Goal: Transaction & Acquisition: Purchase product/service

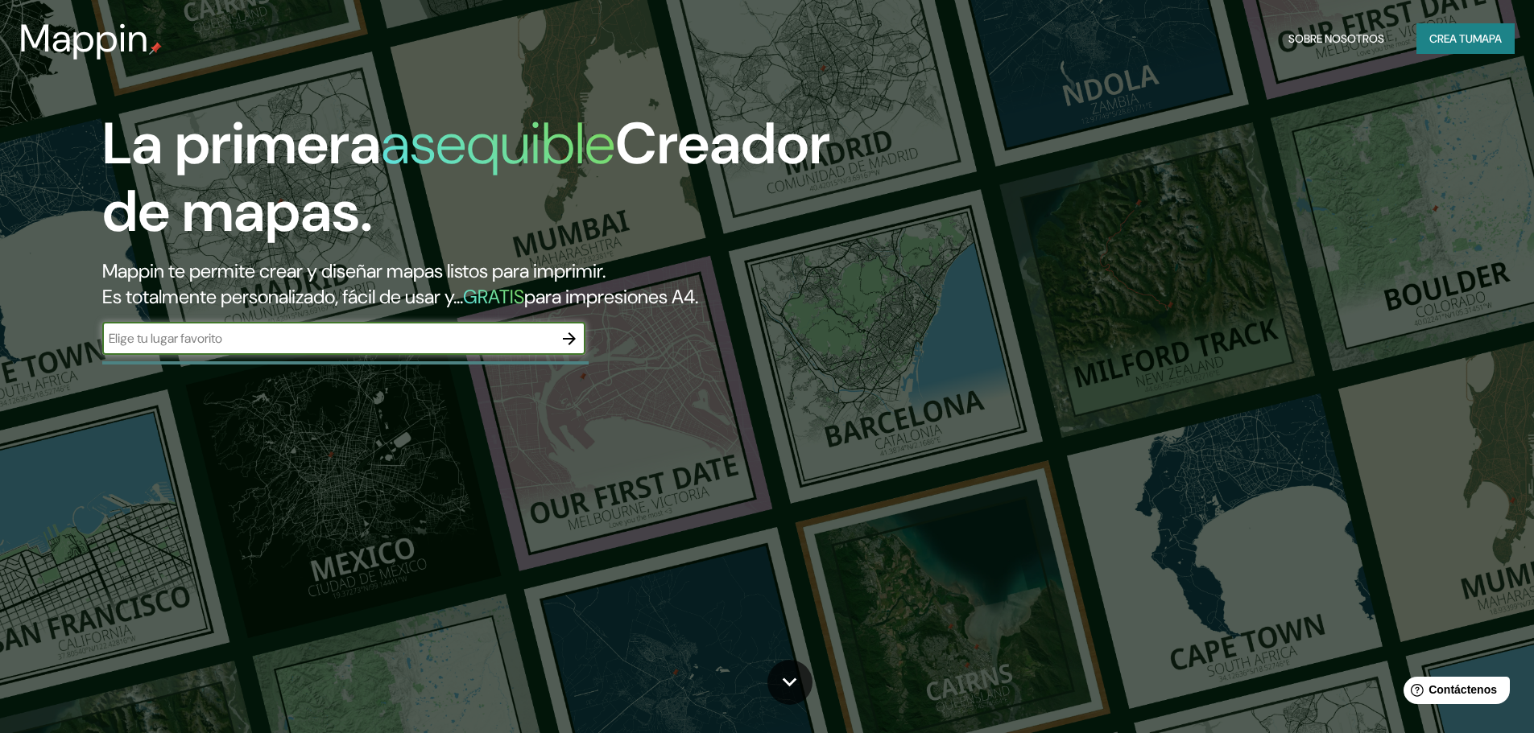
click at [159, 324] on div "​" at bounding box center [343, 339] width 483 height 32
paste input "Av. [PERSON_NAME][STREET_ADDRESS]"
type input "Av. [PERSON_NAME][STREET_ADDRESS]"
click at [568, 336] on icon "button" at bounding box center [569, 338] width 19 height 19
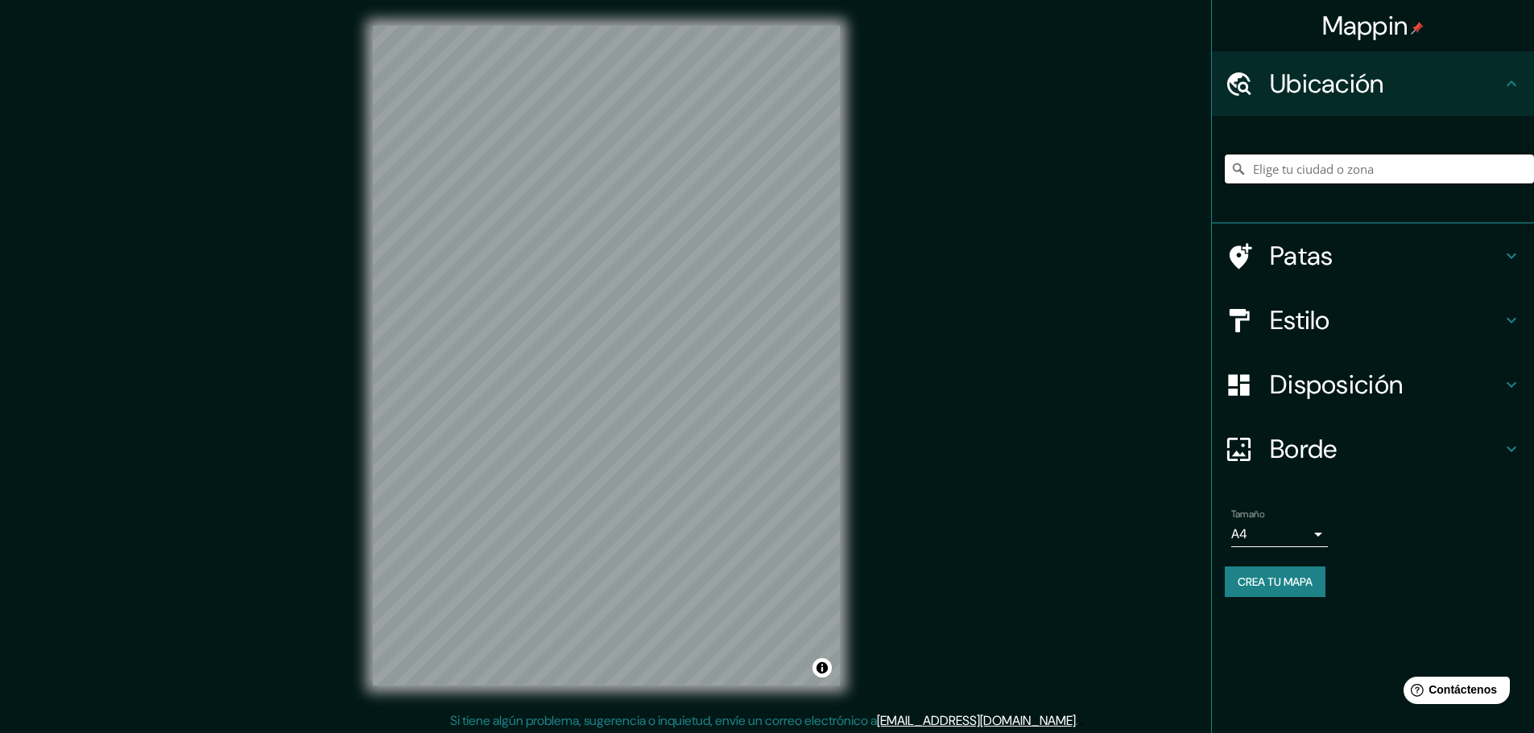
click at [1287, 160] on input "Elige tu ciudad o zona" at bounding box center [1378, 169] width 309 height 29
paste input "Av. [PERSON_NAME][STREET_ADDRESS]"
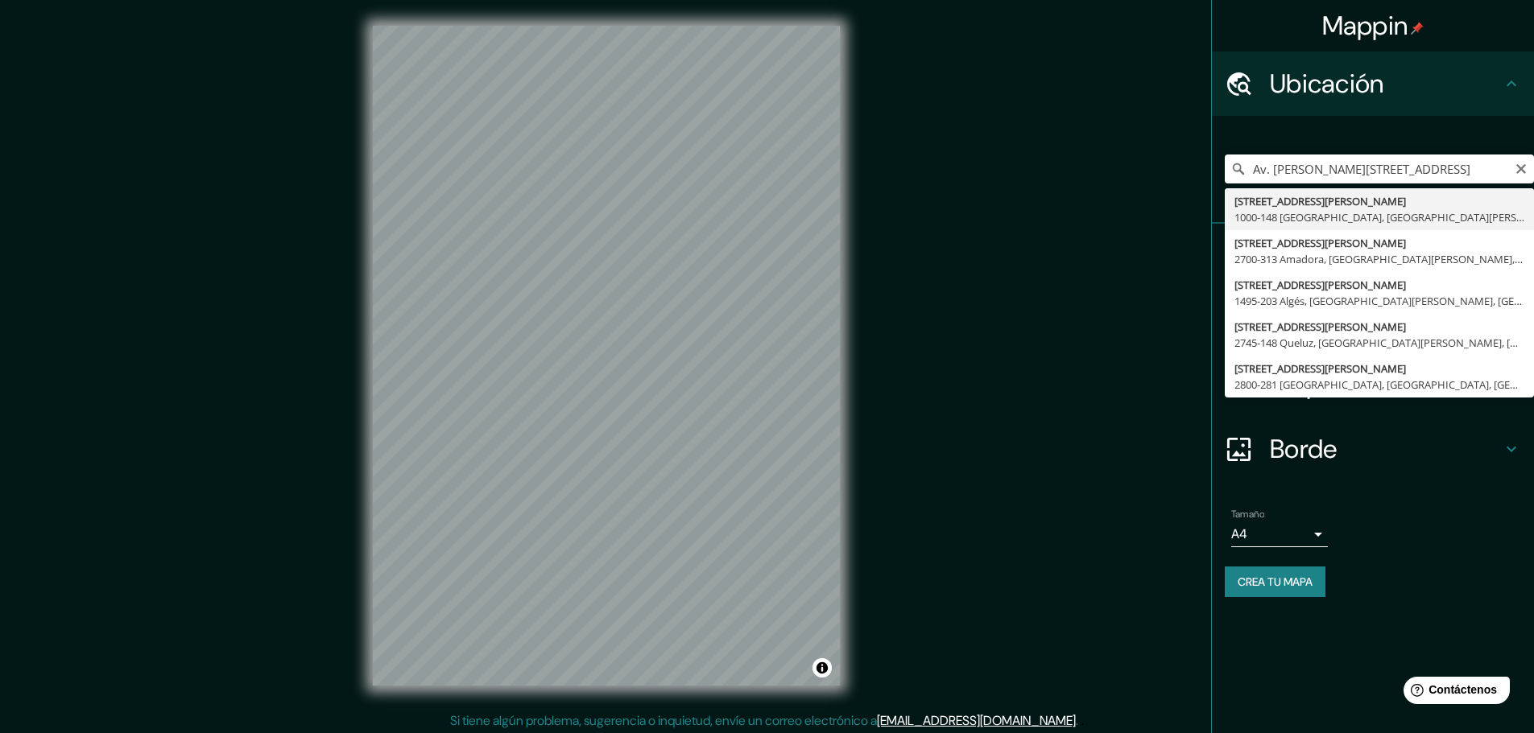
type input "[STREET_ADDRESS][PERSON_NAME][PERSON_NAME]"
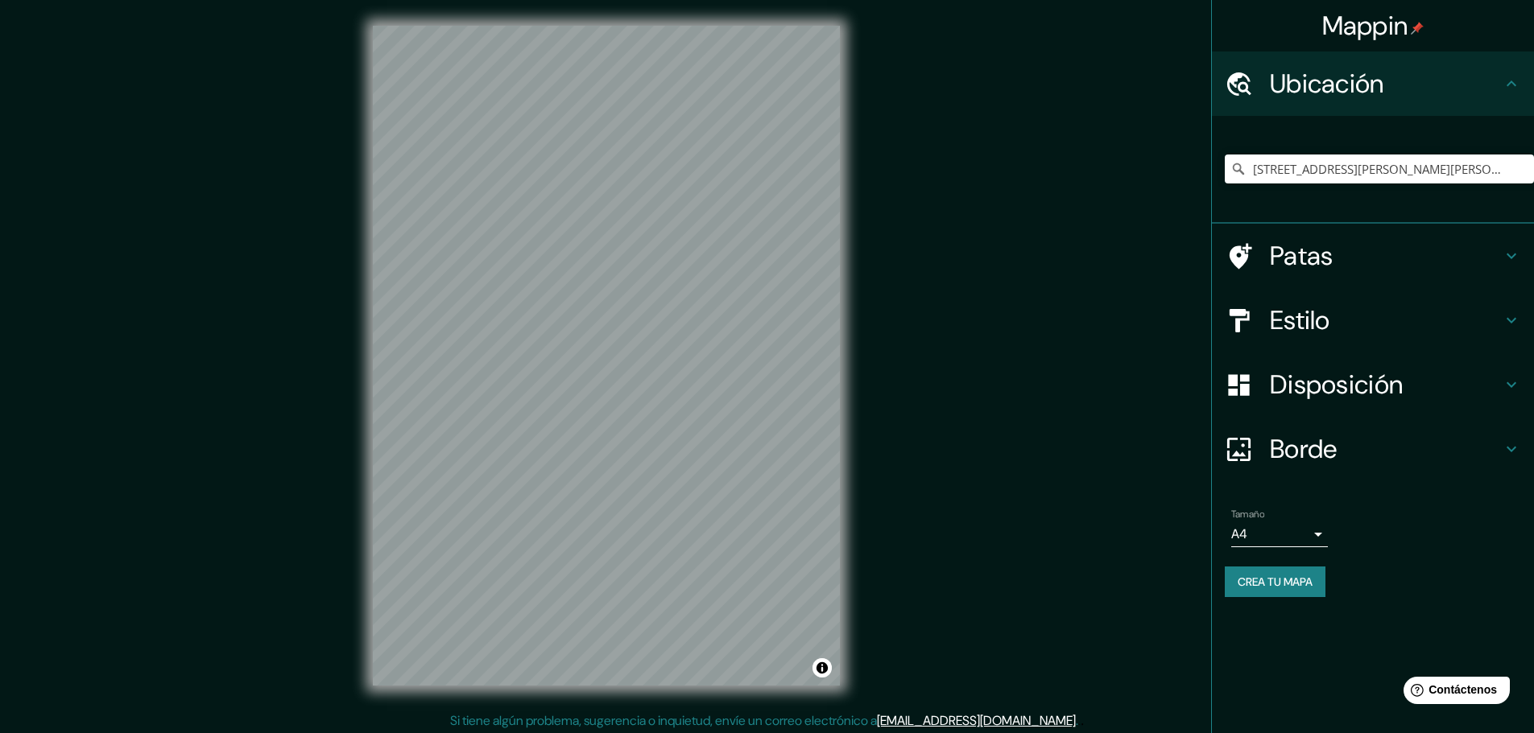
scroll to position [4, 0]
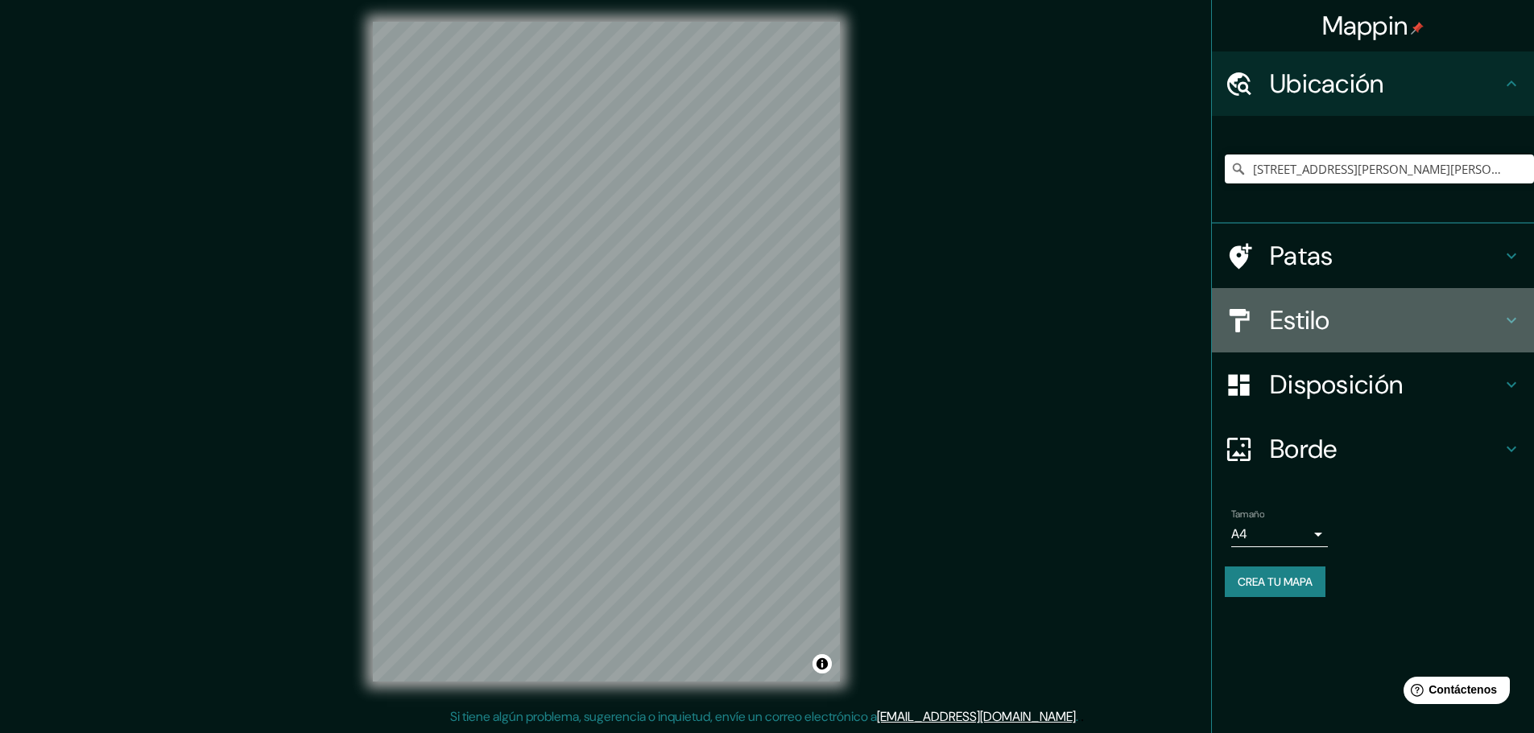
click at [1370, 327] on h4 "Estilo" at bounding box center [1386, 320] width 232 height 32
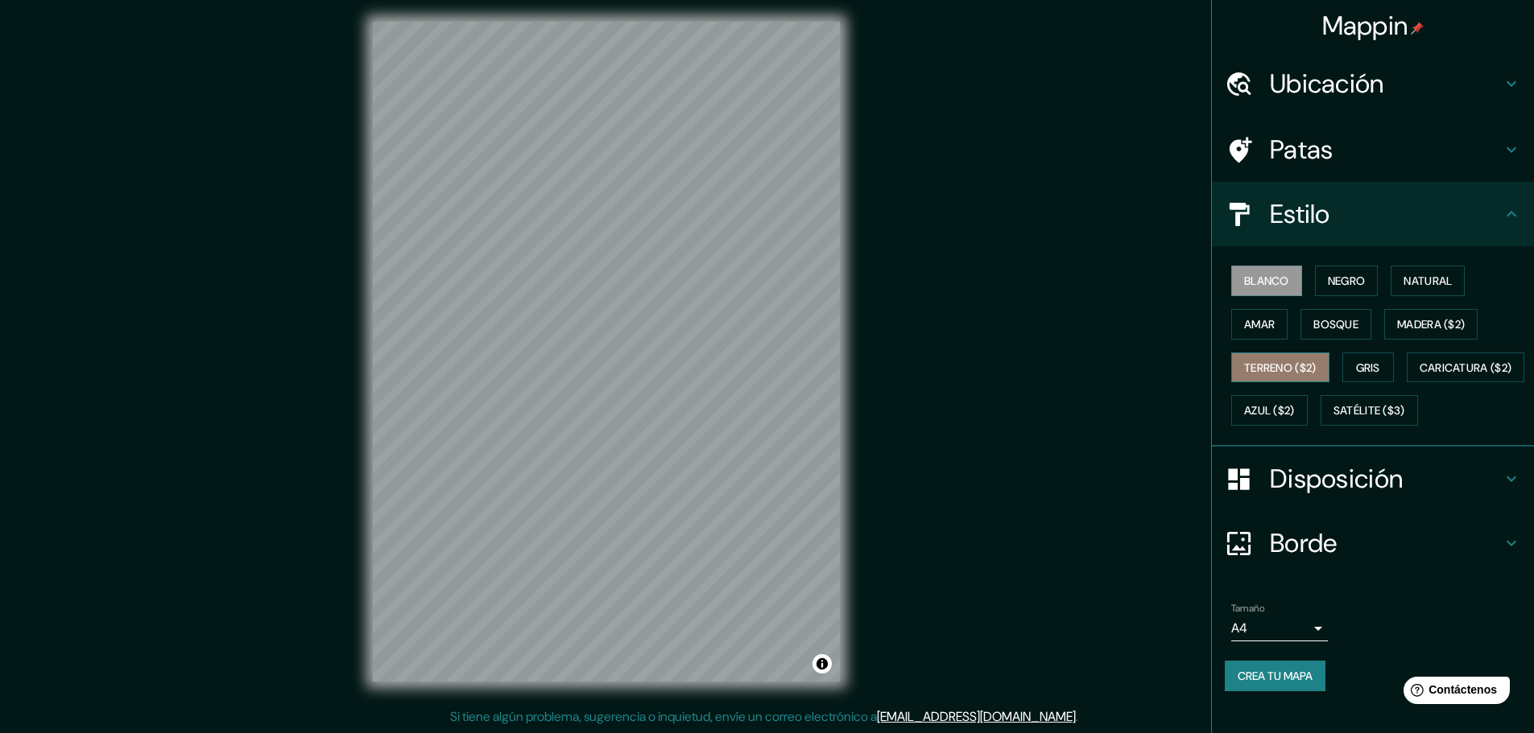
click at [1268, 365] on font "Terreno ($2)" at bounding box center [1280, 368] width 72 height 14
click at [1323, 329] on font "Bosque" at bounding box center [1335, 324] width 45 height 14
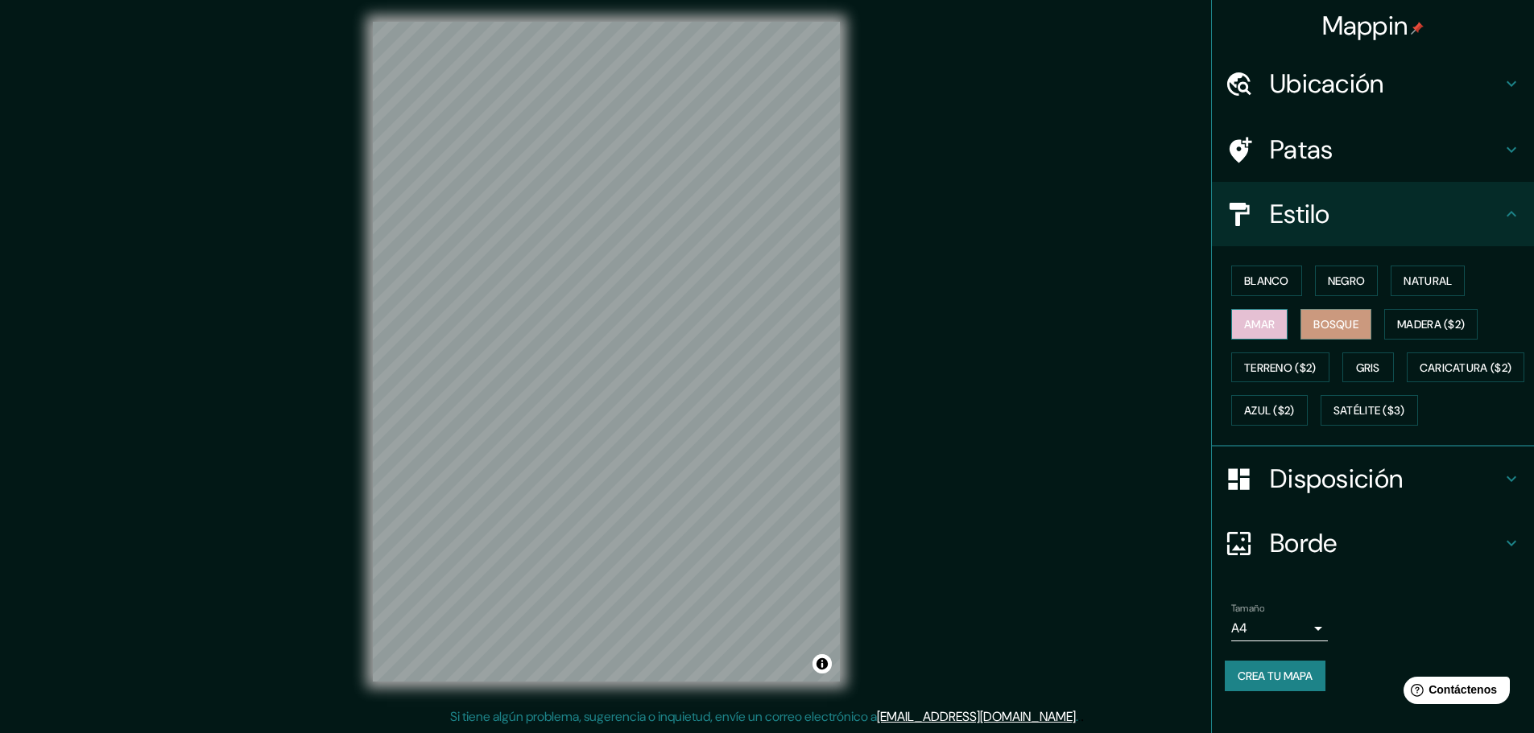
click at [1274, 323] on button "Amar" at bounding box center [1259, 324] width 56 height 31
click at [1328, 286] on font "Negro" at bounding box center [1347, 281] width 38 height 14
click at [1412, 322] on font "Madera ($2)" at bounding box center [1431, 324] width 68 height 14
click at [1361, 381] on button "Gris" at bounding box center [1368, 368] width 52 height 31
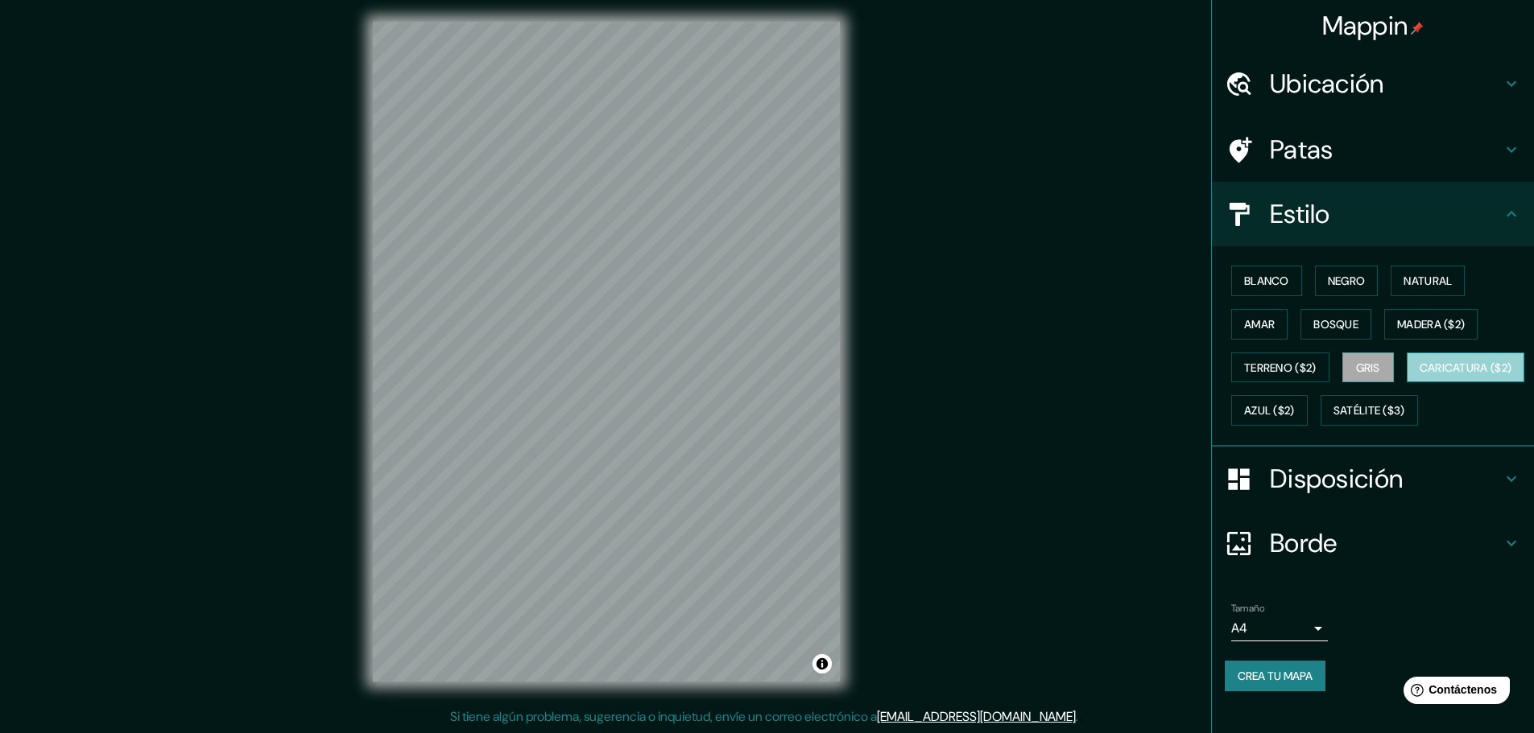
click at [1419, 375] on font "Caricatura ($2)" at bounding box center [1465, 368] width 93 height 14
click at [1307, 406] on button "Azul ($2)" at bounding box center [1269, 410] width 76 height 31
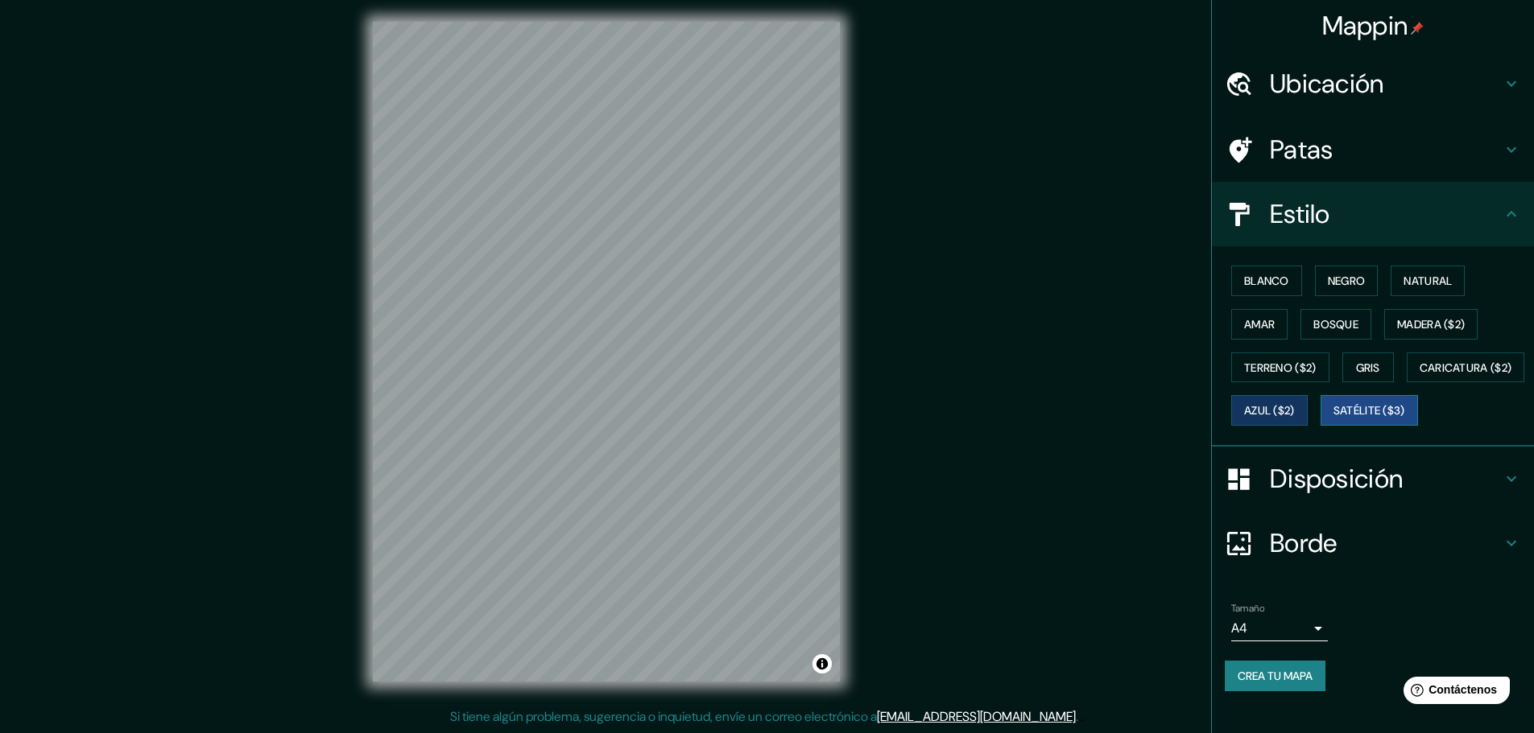
click at [1333, 419] on font "Satélite ($3)" at bounding box center [1369, 411] width 72 height 14
click at [1419, 378] on font "Caricatura ($2)" at bounding box center [1465, 367] width 93 height 21
click at [1294, 496] on font "Disposición" at bounding box center [1336, 479] width 133 height 34
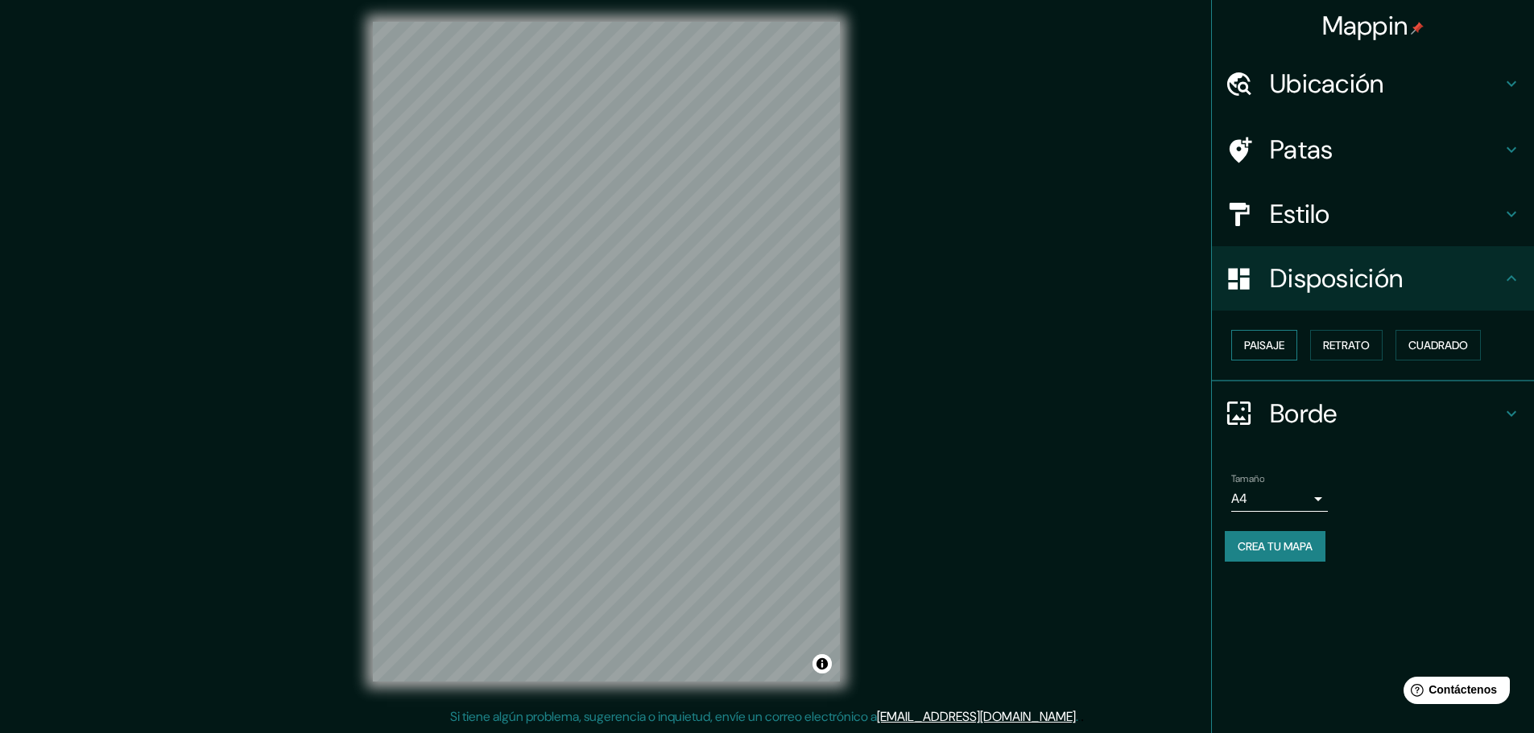
click at [1268, 345] on font "Paisaje" at bounding box center [1264, 345] width 40 height 14
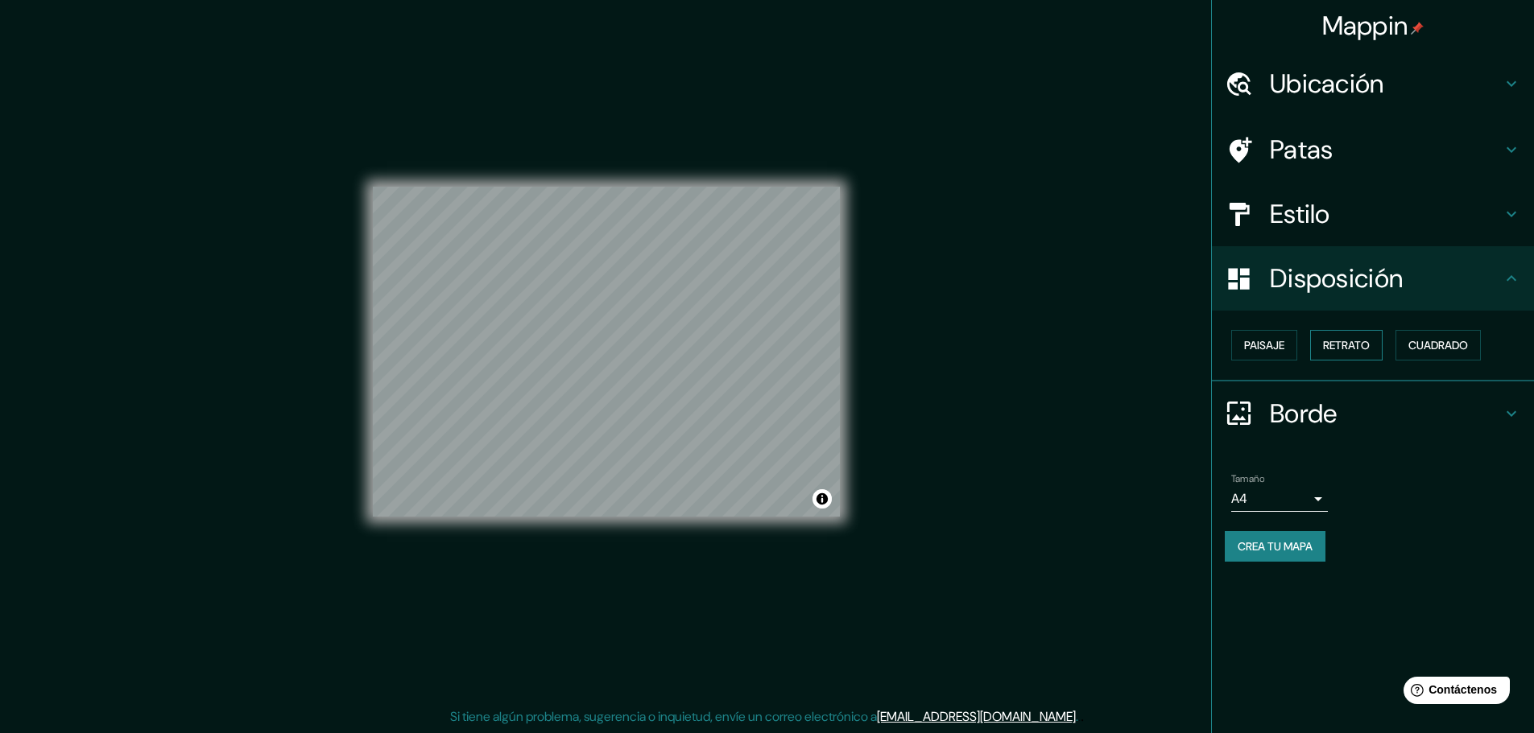
click at [1357, 340] on font "Retrato" at bounding box center [1346, 345] width 47 height 14
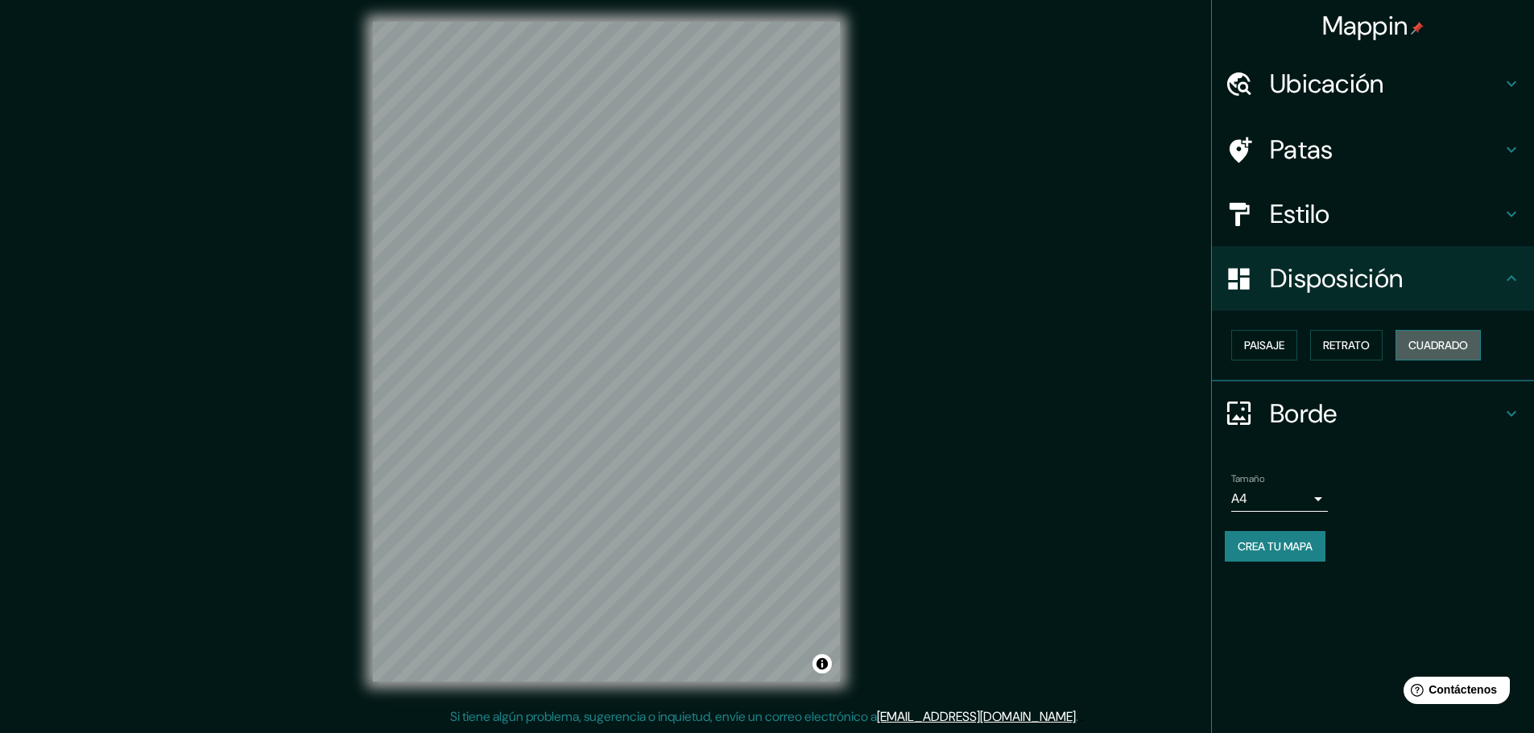
click at [1428, 340] on font "Cuadrado" at bounding box center [1438, 345] width 60 height 14
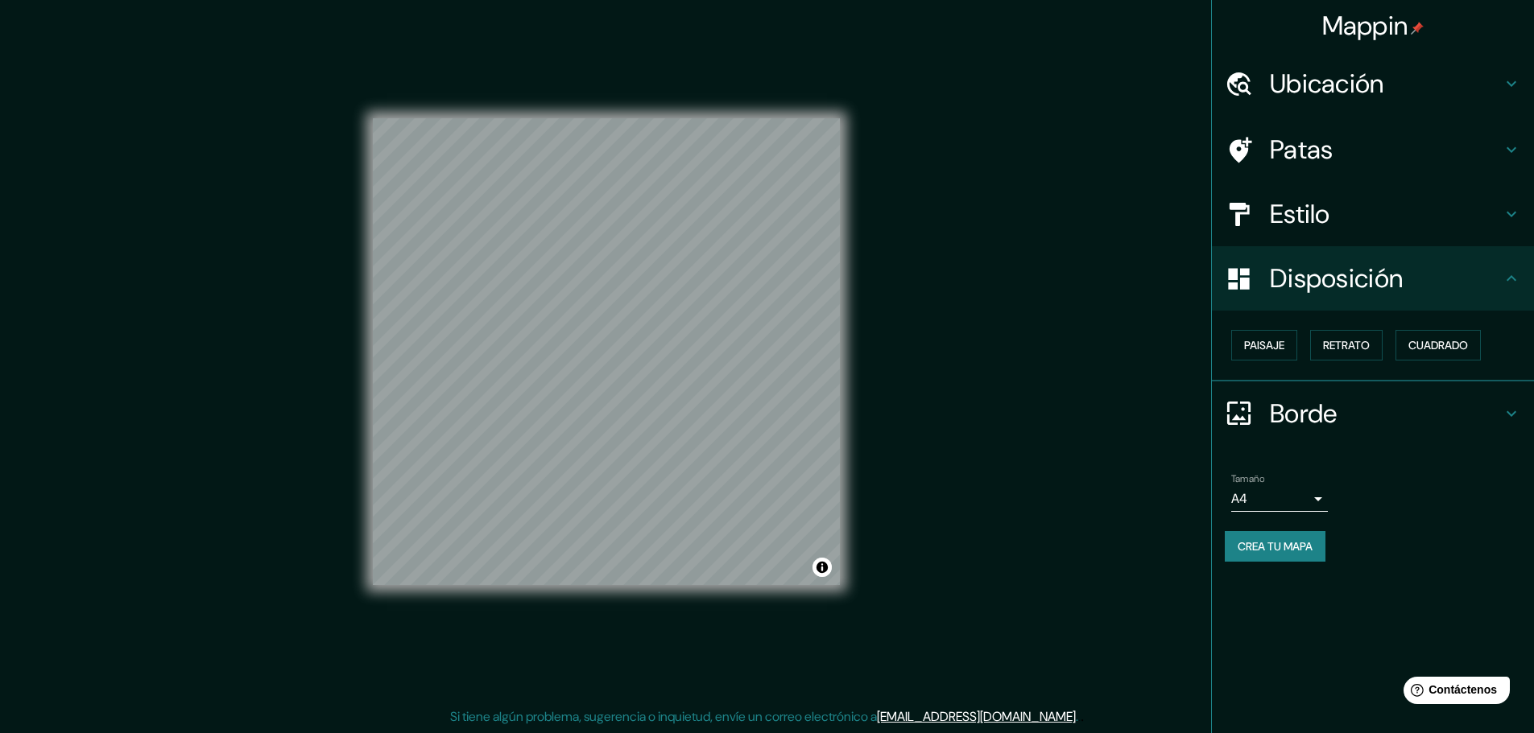
click at [1308, 411] on font "Borde" at bounding box center [1304, 414] width 68 height 34
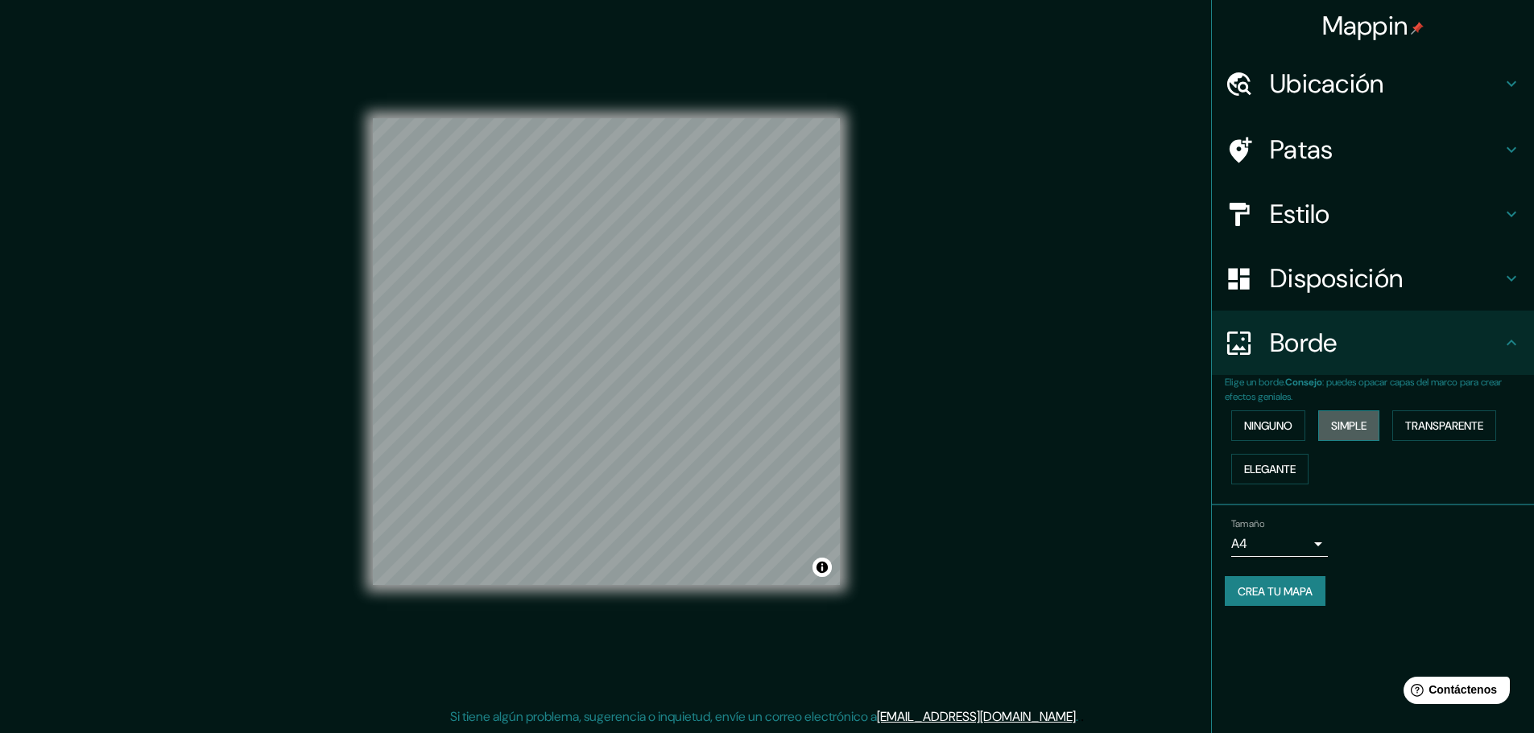
click at [1346, 420] on font "Simple" at bounding box center [1348, 426] width 35 height 14
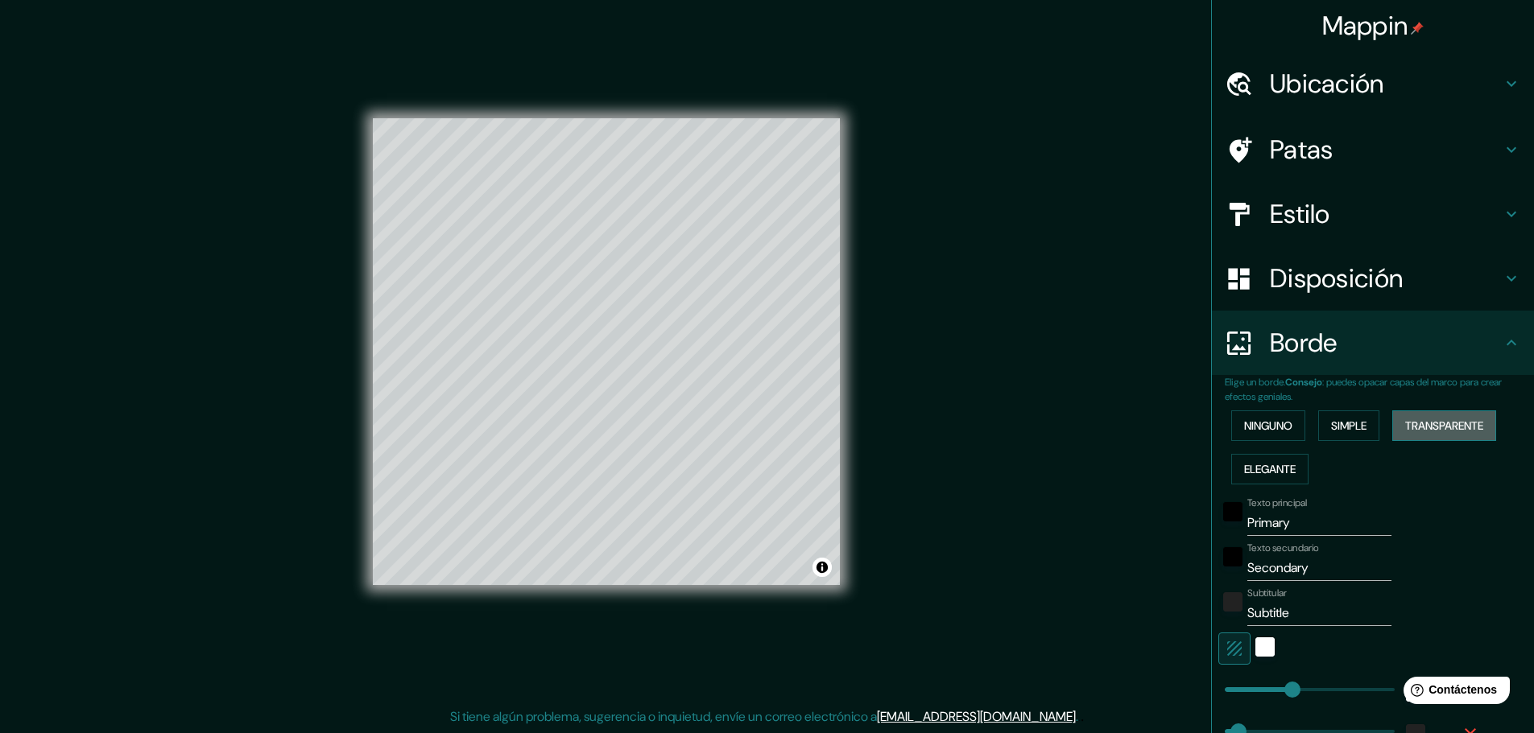
click at [1458, 420] on font "Transparente" at bounding box center [1444, 426] width 78 height 14
click at [1272, 457] on button "Elegante" at bounding box center [1269, 469] width 77 height 31
click at [1282, 215] on font "Estilo" at bounding box center [1300, 214] width 60 height 34
type input "46"
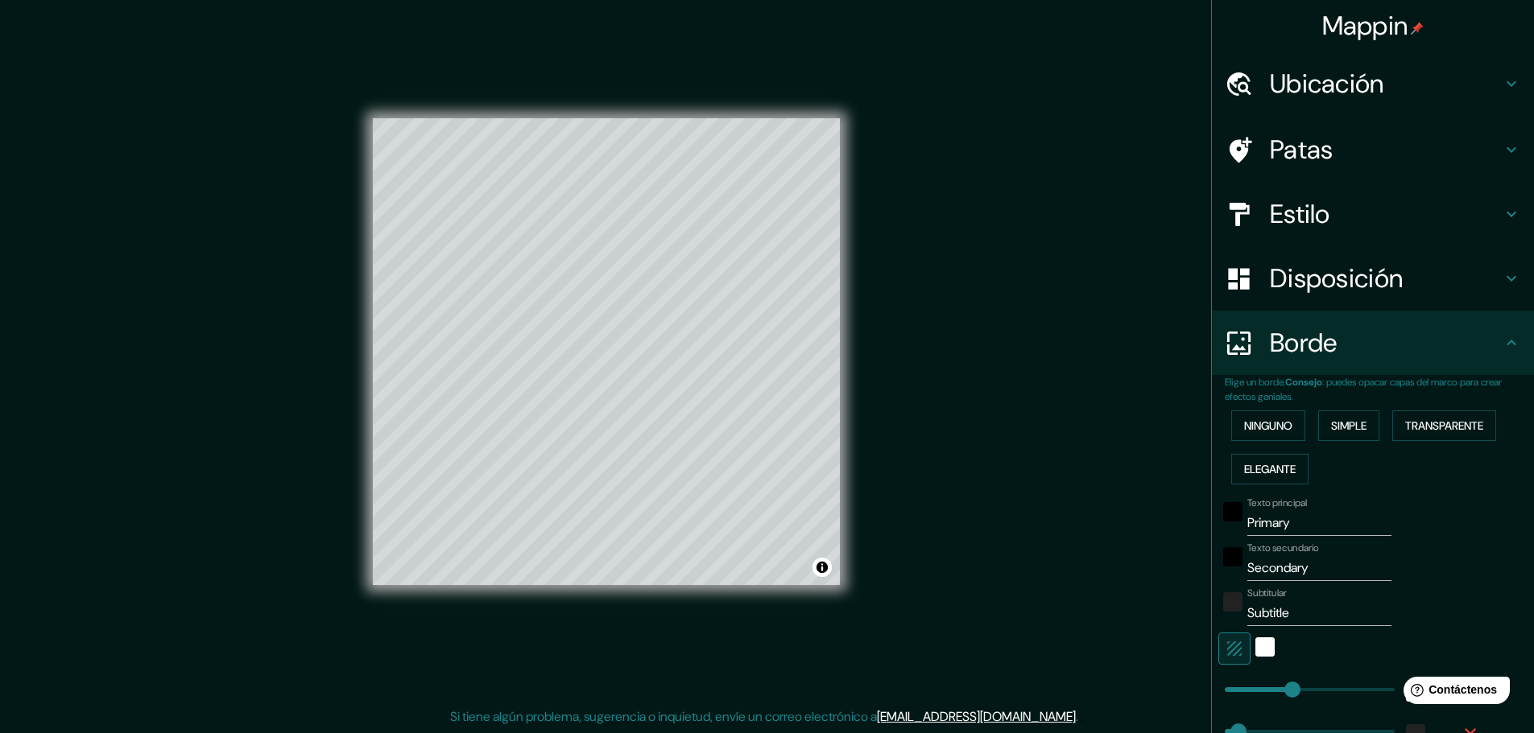
type input "23"
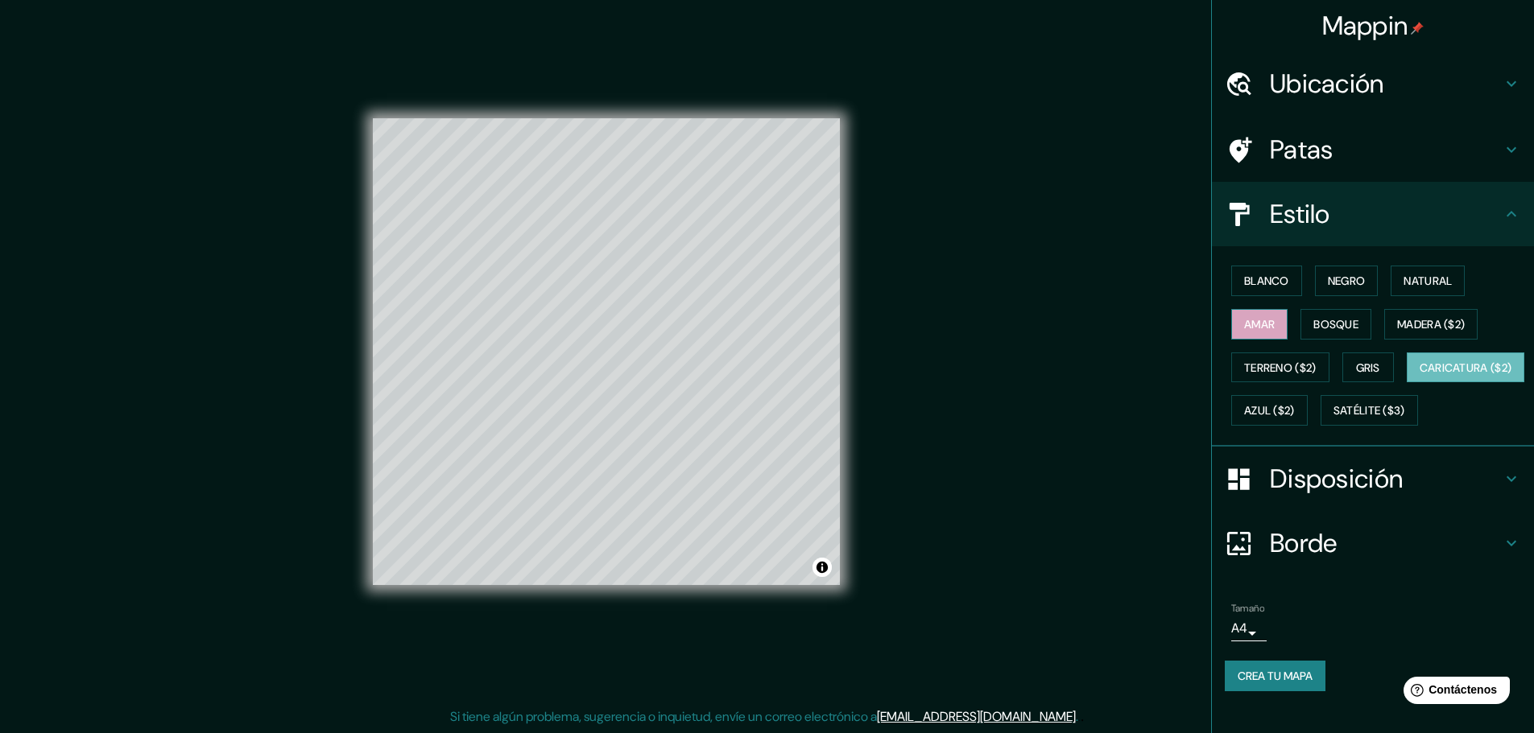
click at [1266, 333] on button "Amar" at bounding box center [1259, 324] width 56 height 31
click at [1326, 292] on button "Negro" at bounding box center [1347, 281] width 64 height 31
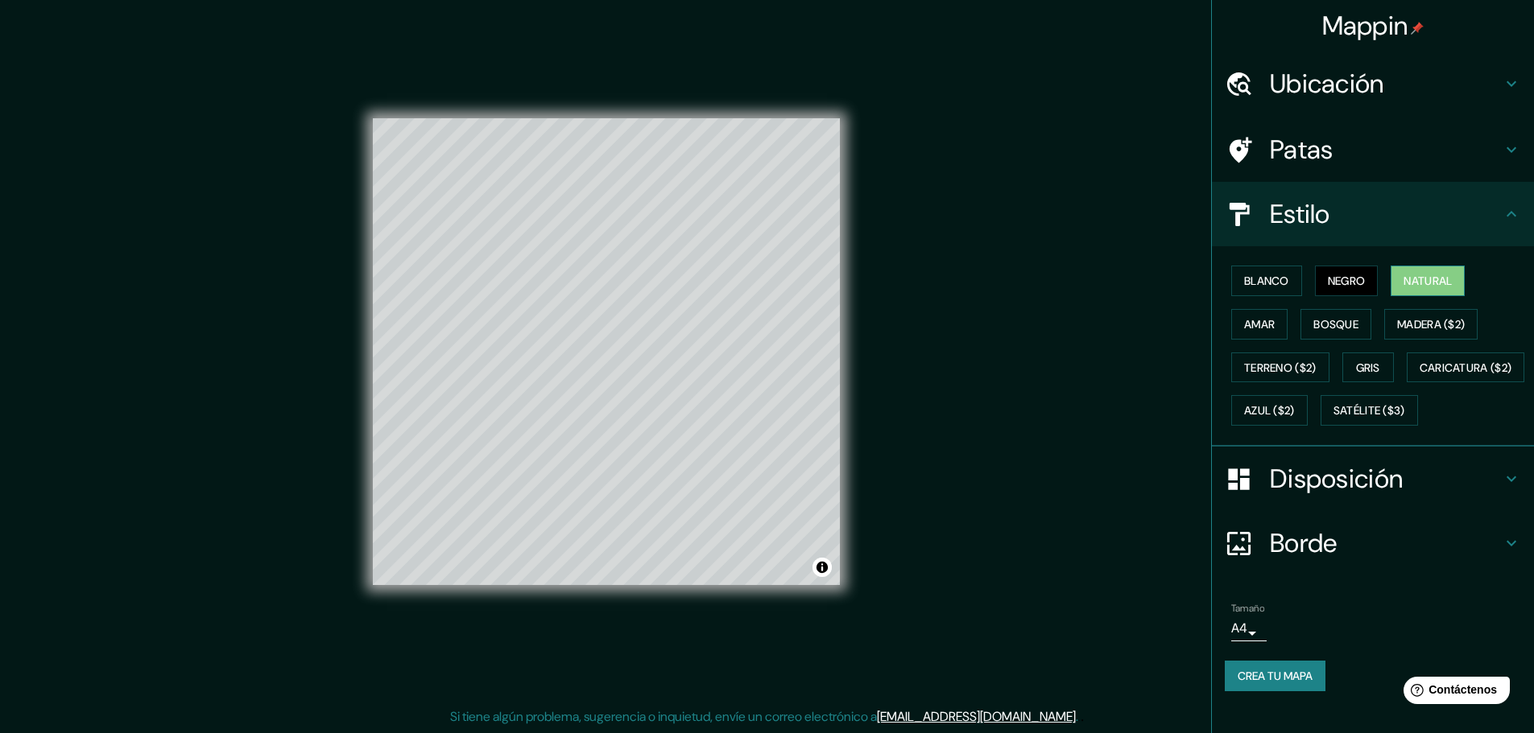
click at [1403, 284] on font "Natural" at bounding box center [1427, 281] width 48 height 14
click at [1279, 560] on font "Borde" at bounding box center [1304, 544] width 68 height 34
type input "46"
type input "23"
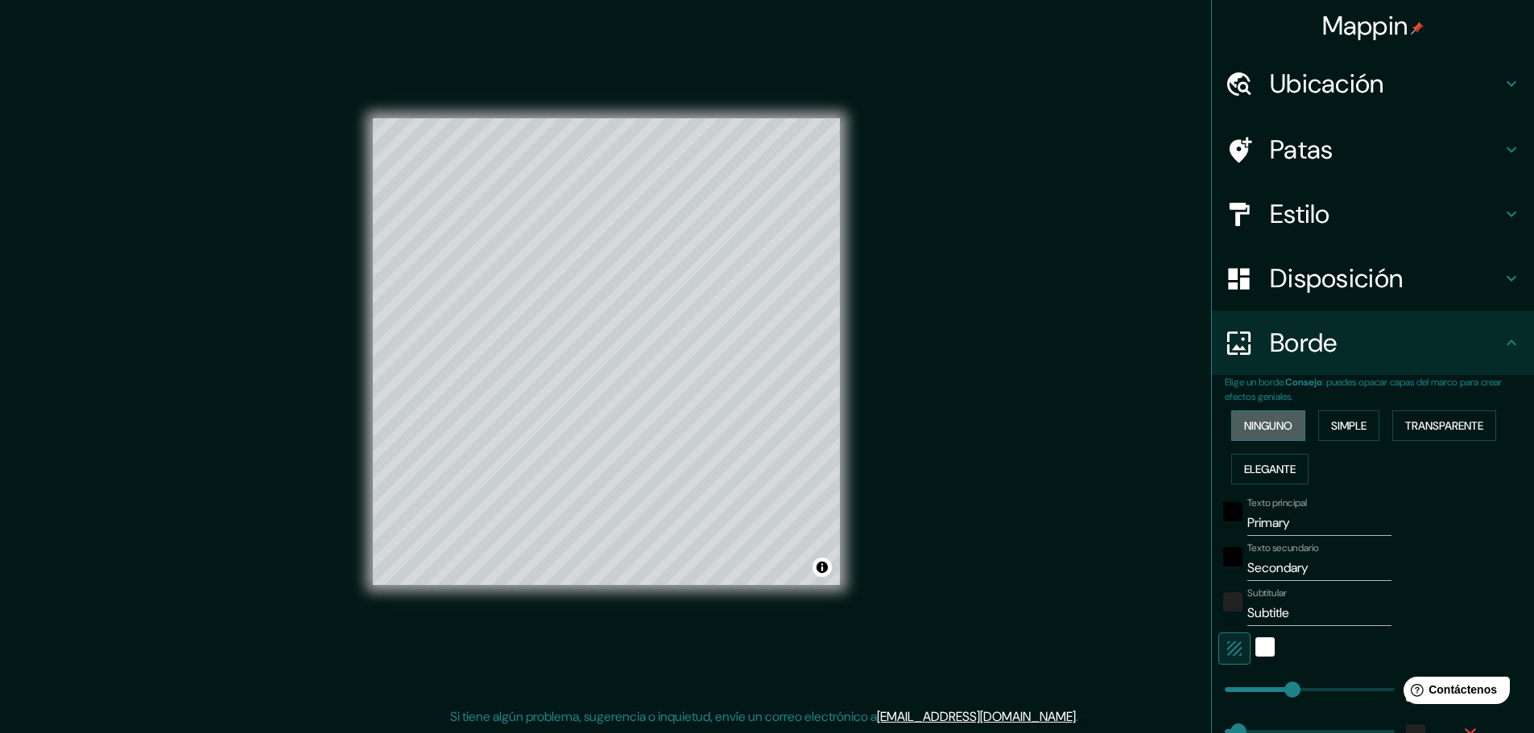
click at [1266, 427] on font "Ninguno" at bounding box center [1268, 426] width 48 height 14
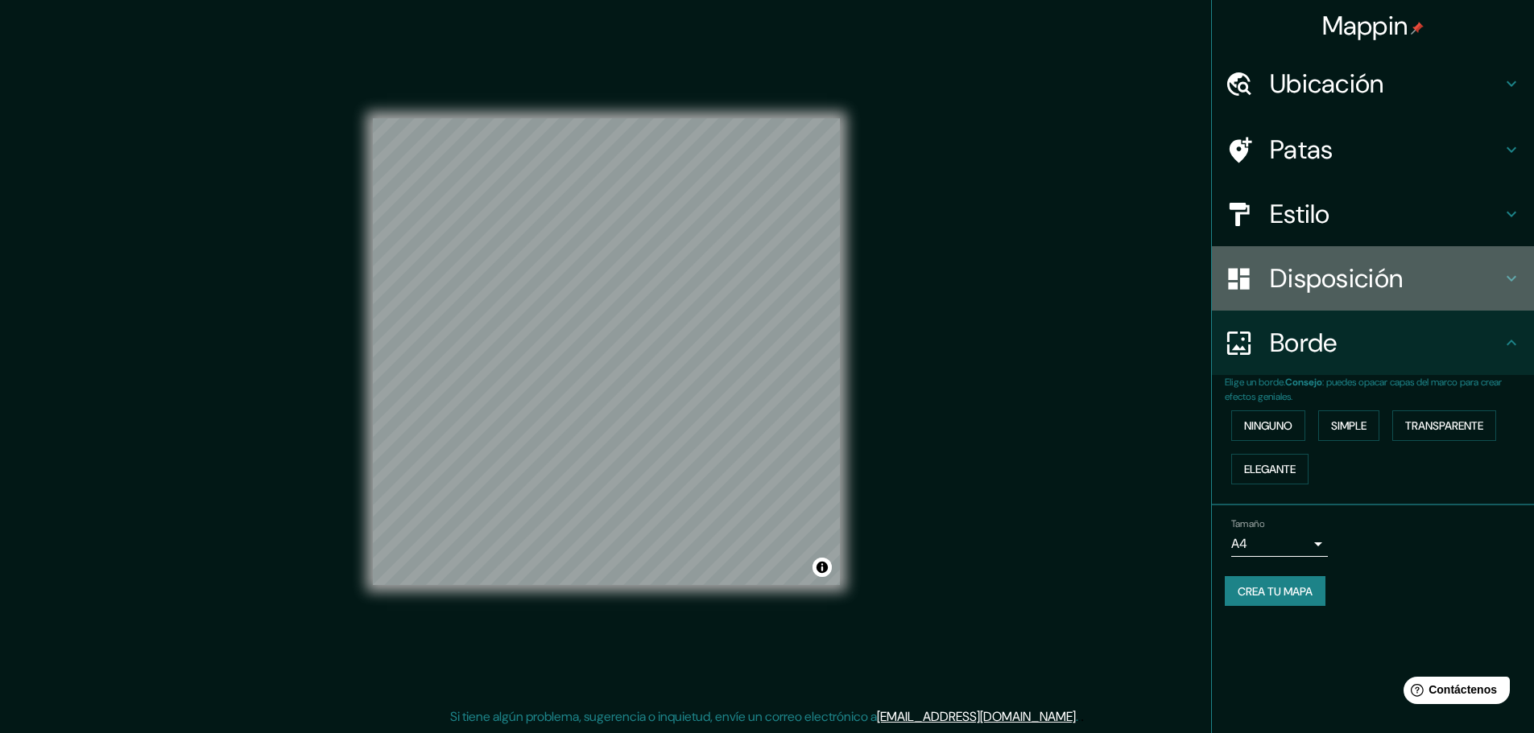
click at [1342, 282] on font "Disposición" at bounding box center [1336, 279] width 133 height 34
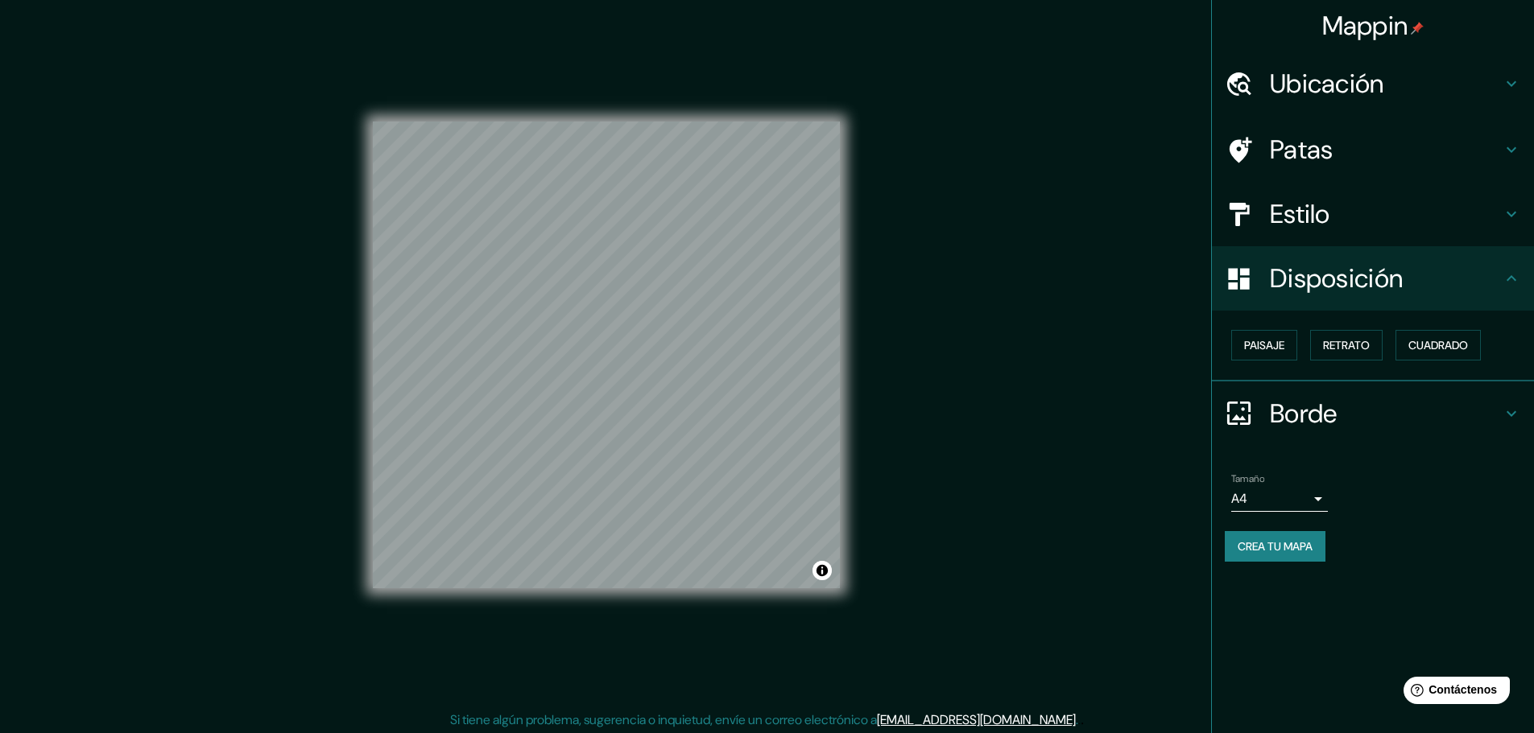
scroll to position [0, 0]
click at [1366, 97] on font "Ubicación" at bounding box center [1327, 84] width 114 height 34
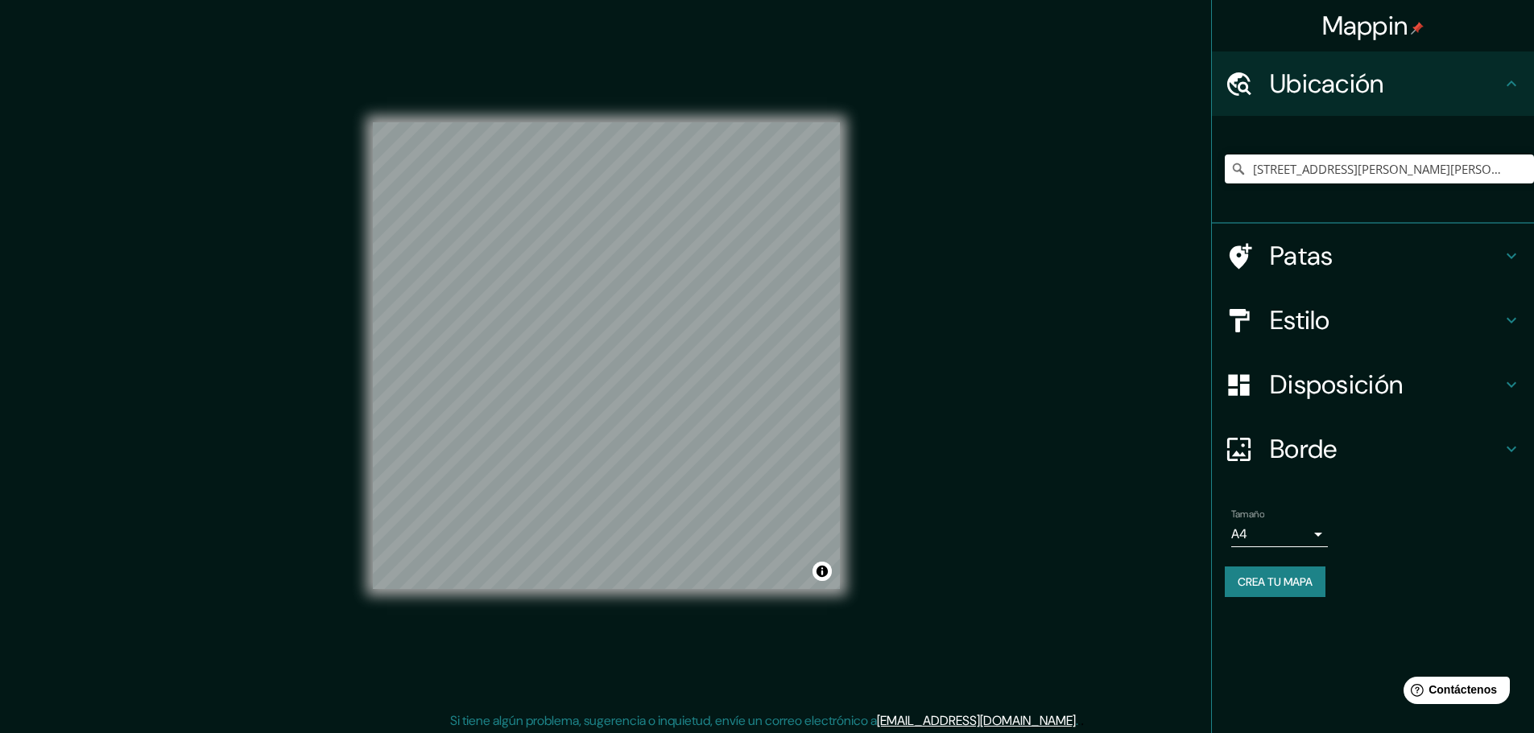
click at [1299, 242] on font "Patas" at bounding box center [1302, 256] width 64 height 34
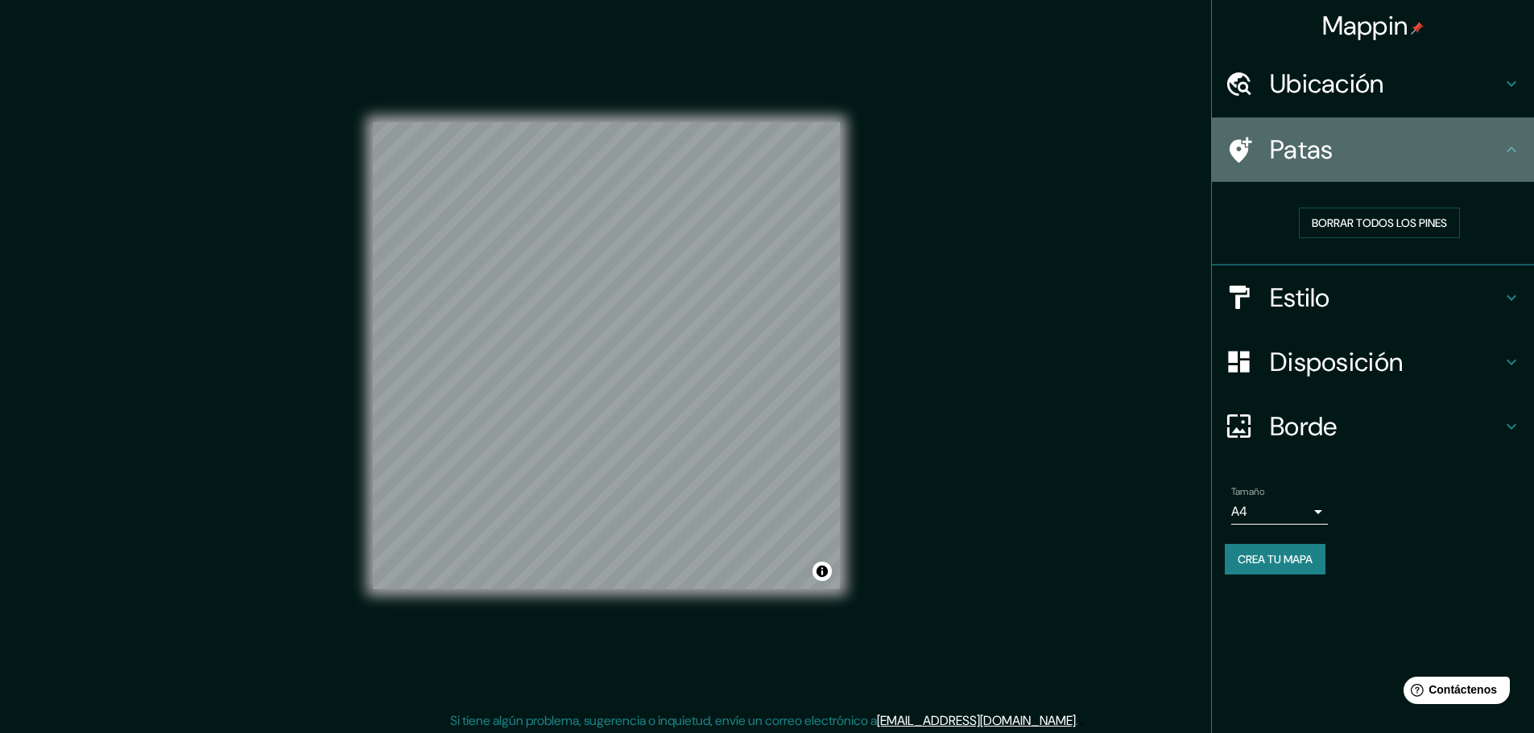
drag, startPoint x: 1248, startPoint y: 149, endPoint x: 1234, endPoint y: 155, distance: 14.8
click at [1234, 155] on icon at bounding box center [1240, 150] width 23 height 26
click at [1248, 152] on icon at bounding box center [1238, 150] width 28 height 28
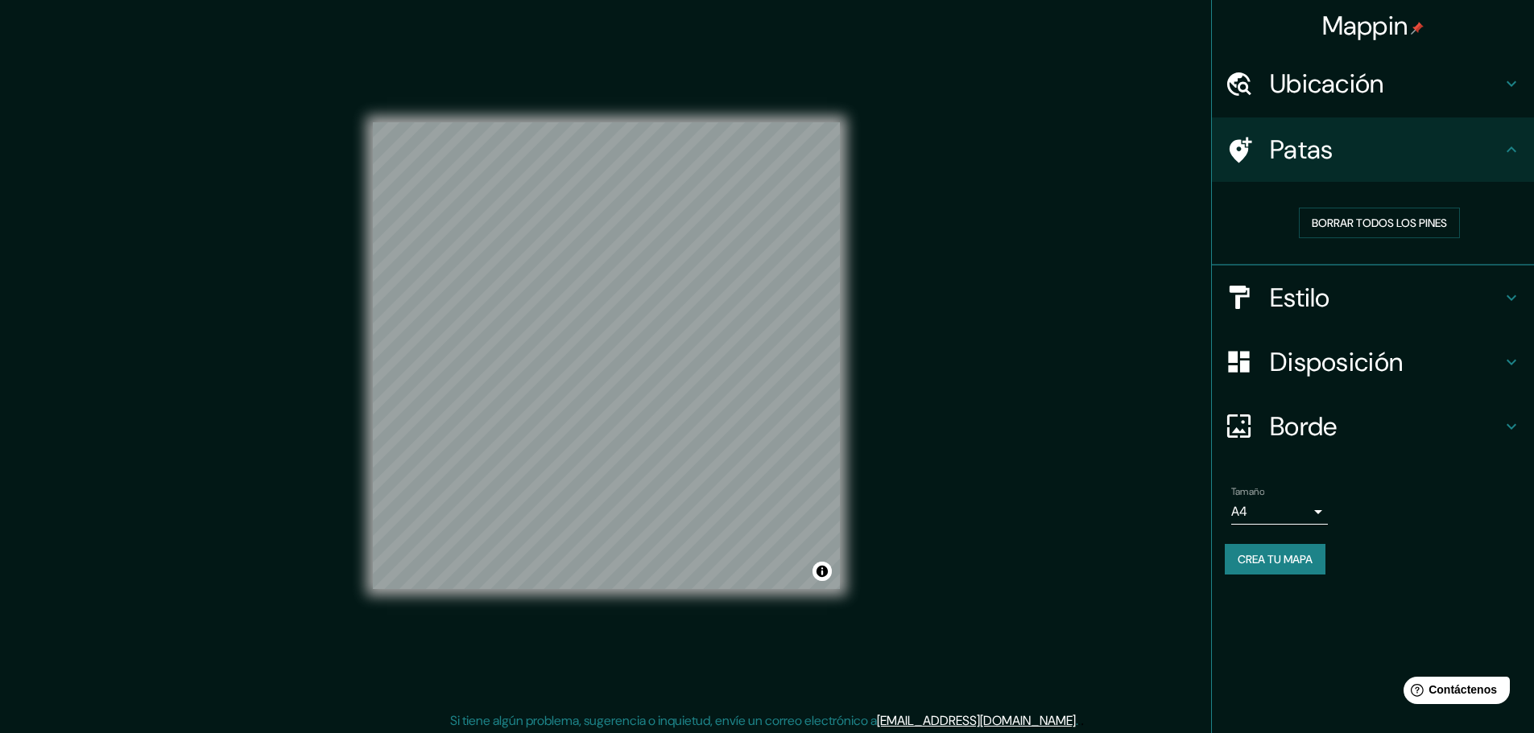
click at [1287, 287] on font "Estilo" at bounding box center [1300, 298] width 60 height 34
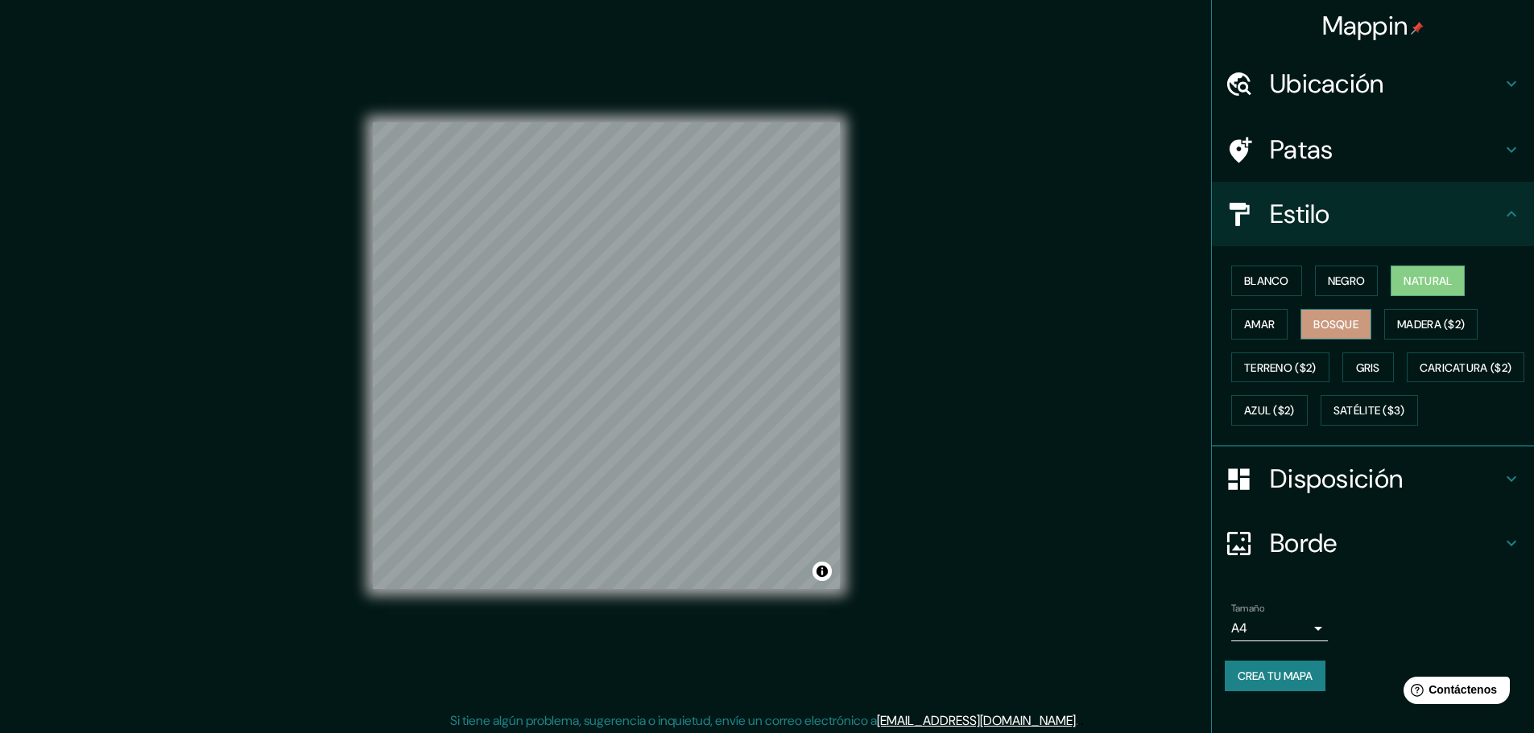
click at [1318, 321] on font "Bosque" at bounding box center [1335, 324] width 45 height 14
click at [1263, 336] on button "Amar" at bounding box center [1259, 324] width 56 height 31
click at [1351, 353] on button "Gris" at bounding box center [1368, 368] width 52 height 31
click at [1295, 403] on font "Azul ($2)" at bounding box center [1269, 410] width 51 height 21
click at [1067, 447] on div "Mappin Ubicación [STREET_ADDRESS][PERSON_NAME][PERSON_NAME] Patas Estilo Blanco…" at bounding box center [767, 368] width 1534 height 737
